Goal: Information Seeking & Learning: Understand process/instructions

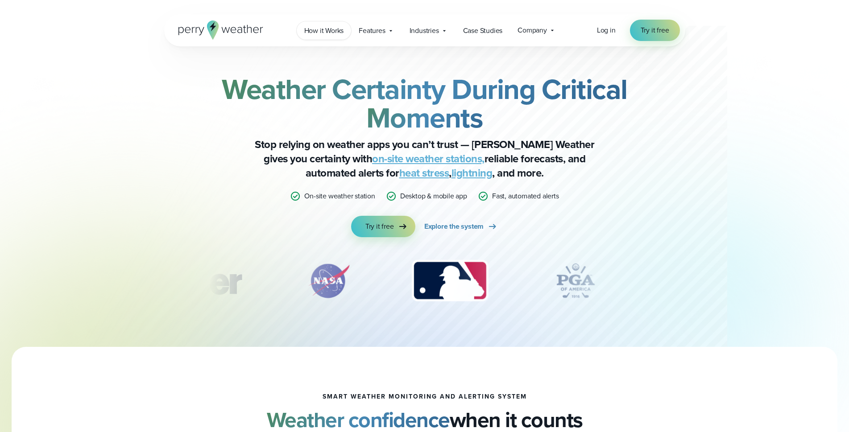
click at [315, 31] on span "How it Works" at bounding box center [324, 30] width 40 height 11
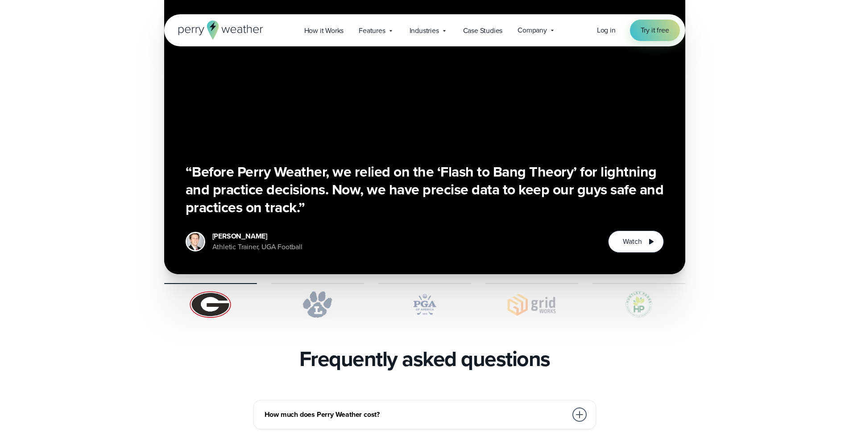
scroll to position [1874, 0]
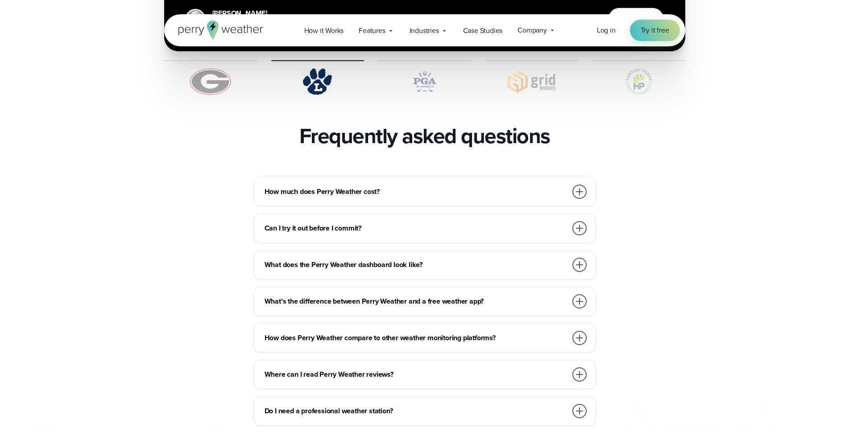
click at [580, 185] on div at bounding box center [579, 192] width 14 height 14
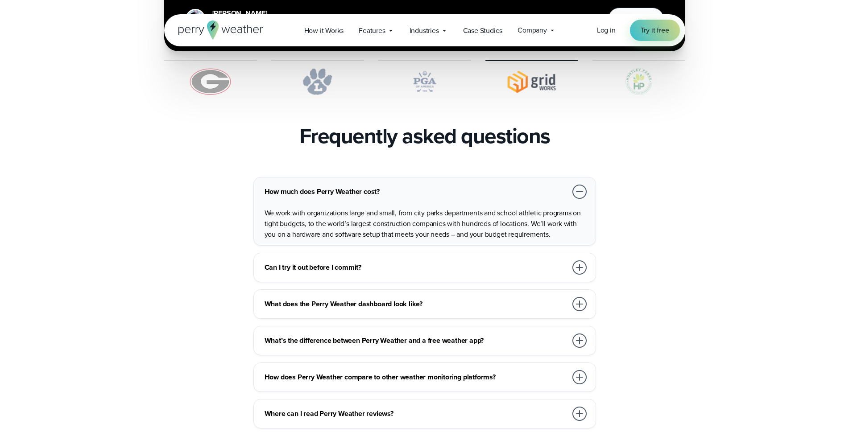
click at [580, 297] on div at bounding box center [579, 304] width 14 height 14
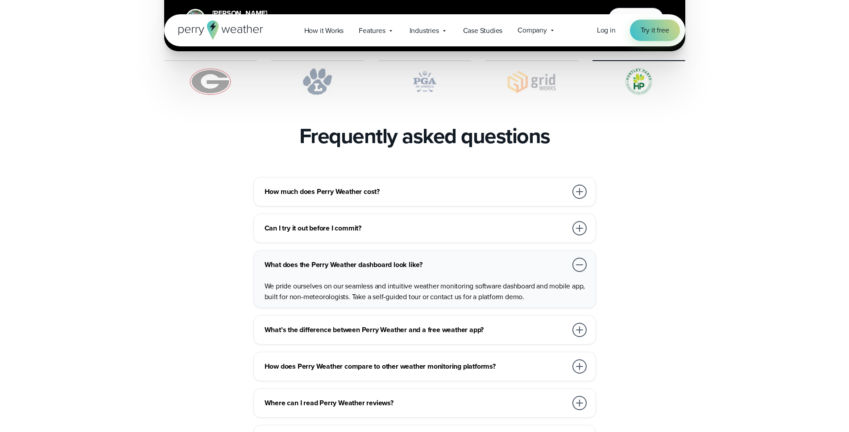
click at [579, 323] on div at bounding box center [579, 330] width 14 height 14
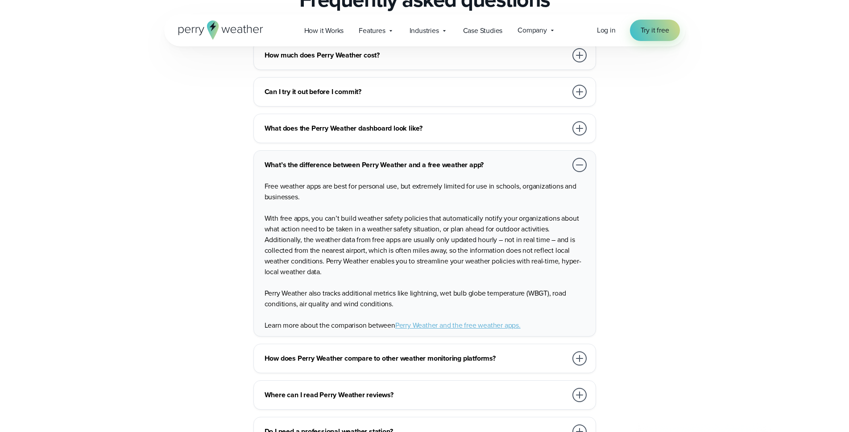
scroll to position [2052, 0]
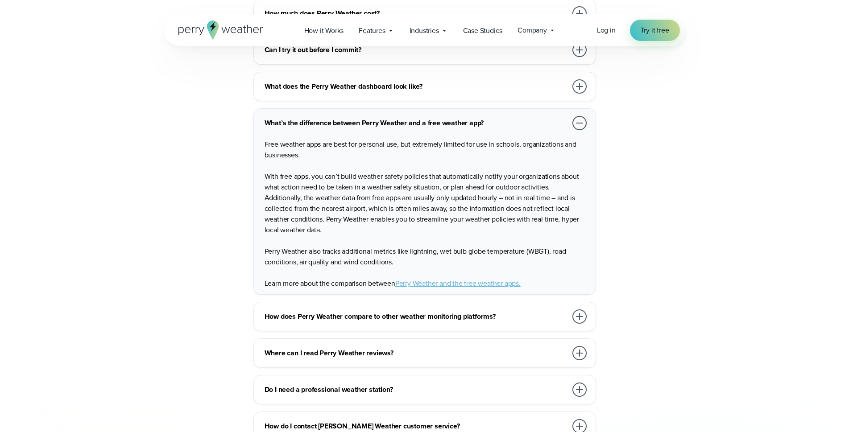
click at [581, 383] on div at bounding box center [579, 390] width 14 height 14
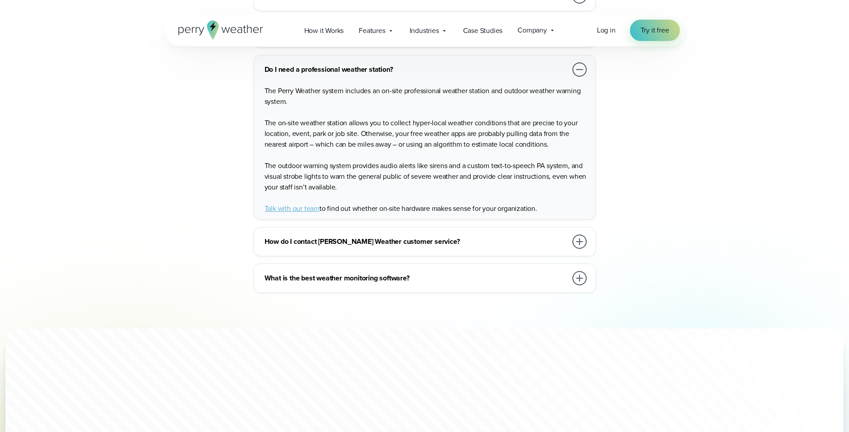
scroll to position [2276, 0]
